Goal: Understand process/instructions: Learn about a topic

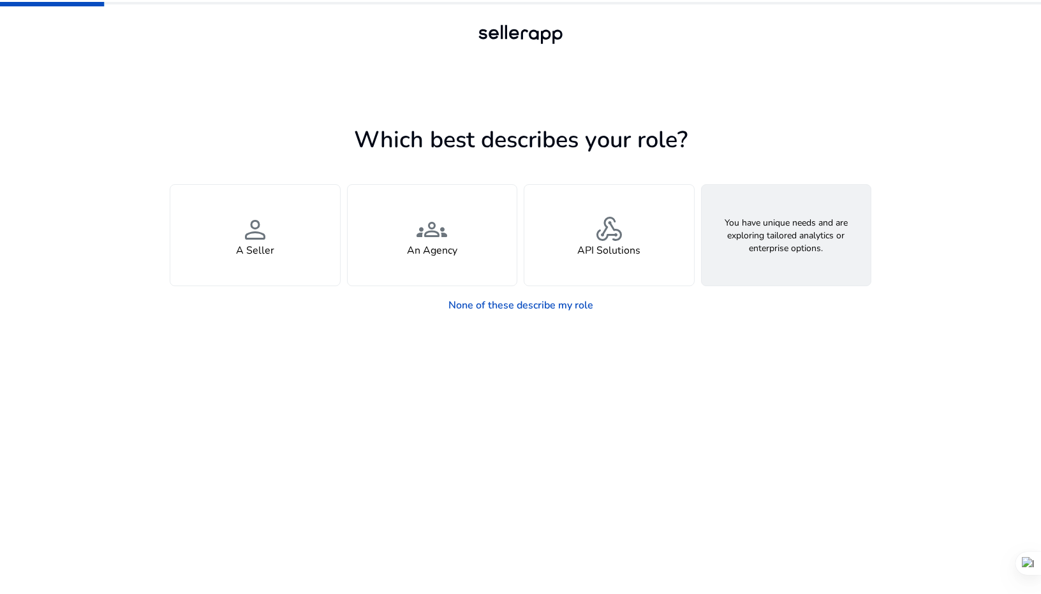
click at [759, 260] on div "feature_search Looking for Custom Solutions" at bounding box center [786, 235] width 170 height 101
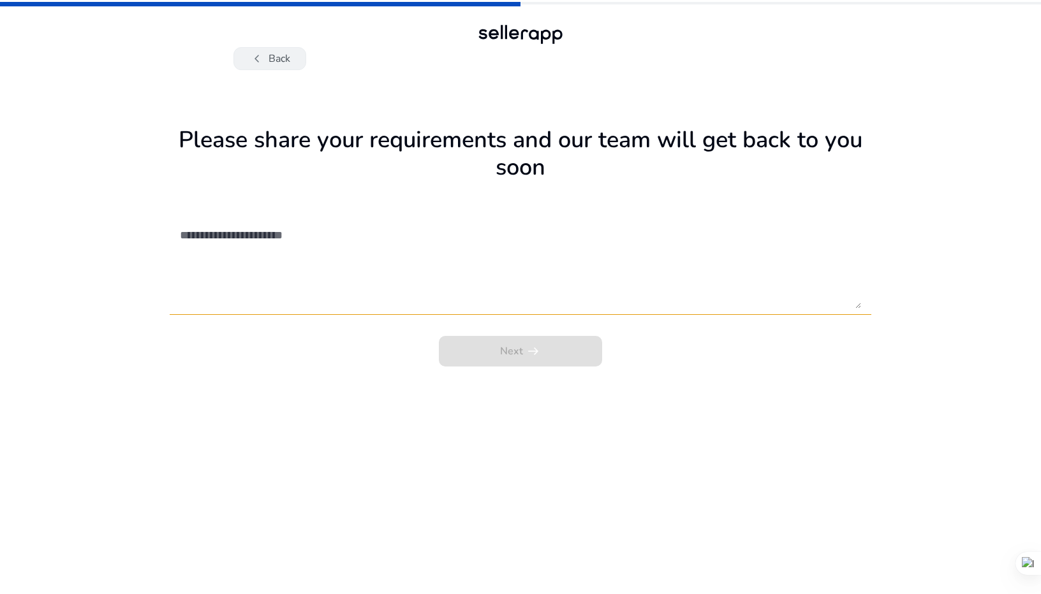
click at [265, 63] on button "chevron_left Back" at bounding box center [269, 58] width 73 height 23
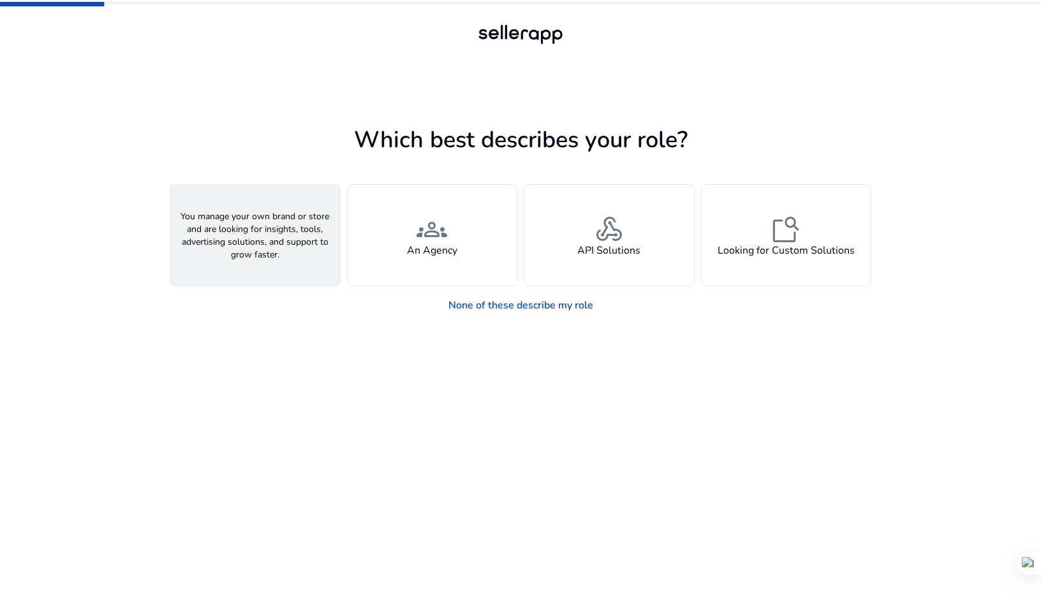
click at [269, 258] on div "person A Seller" at bounding box center [255, 235] width 170 height 101
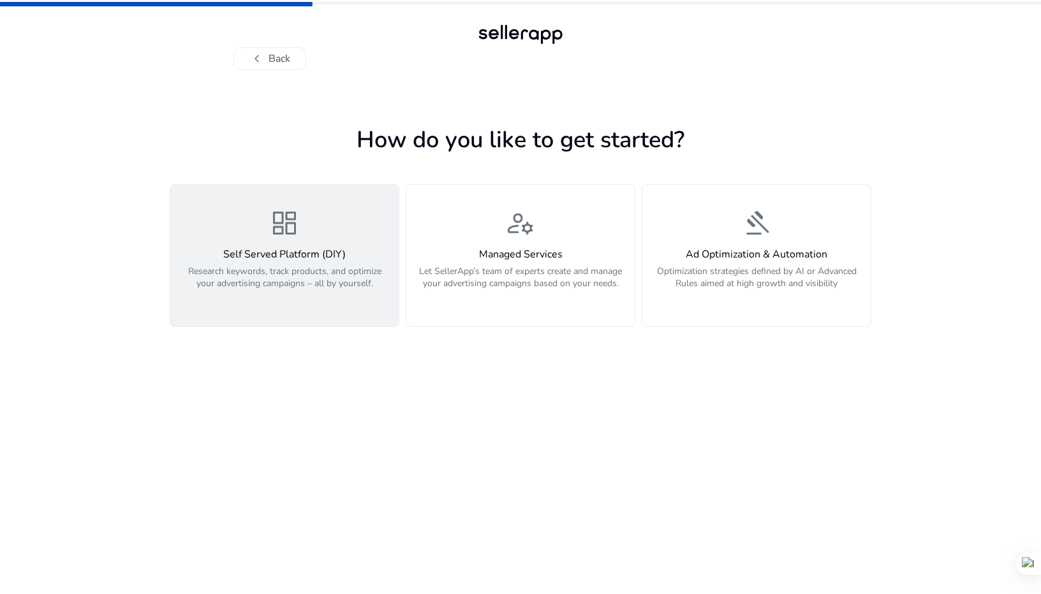
click at [235, 268] on p "Research keywords, track products, and optimize your advertising campaigns – al…" at bounding box center [284, 284] width 213 height 38
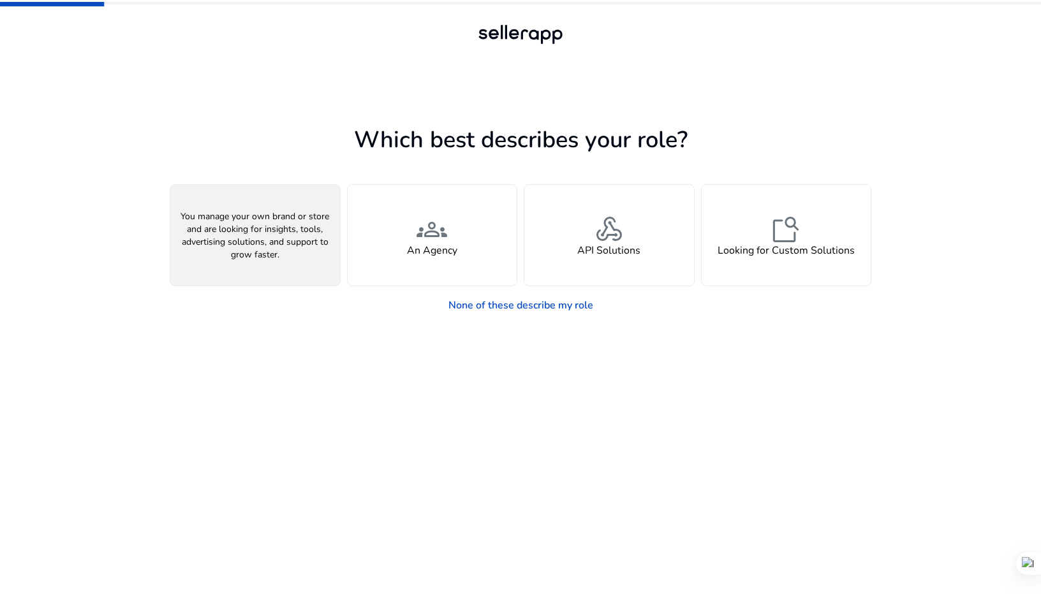
click at [287, 203] on div "person A Seller" at bounding box center [255, 235] width 170 height 101
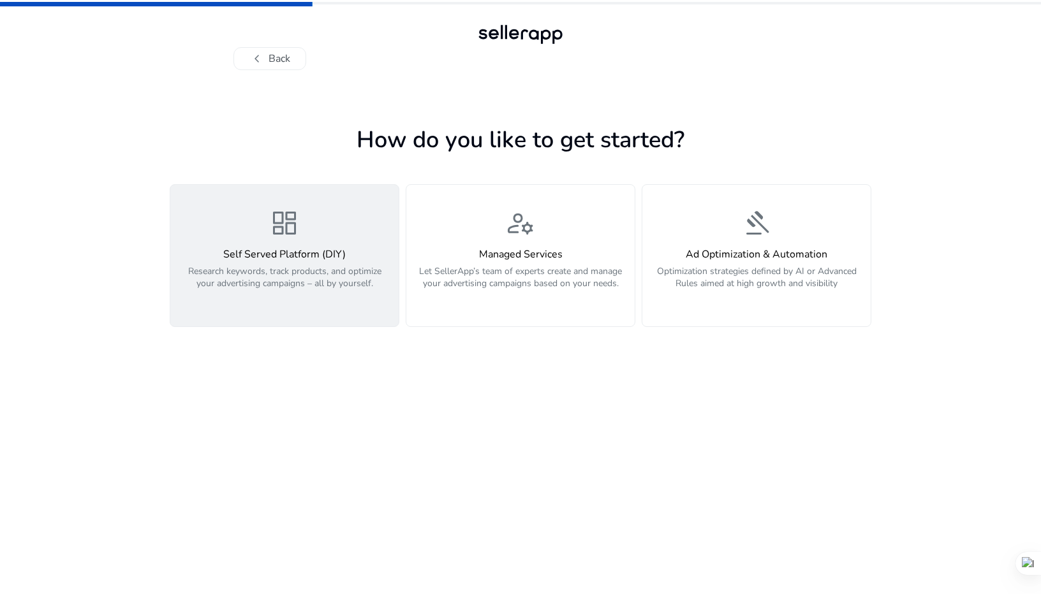
click at [256, 280] on p "Research keywords, track products, and optimize your advertising campaigns – al…" at bounding box center [284, 284] width 213 height 38
